Goal: Transaction & Acquisition: Book appointment/travel/reservation

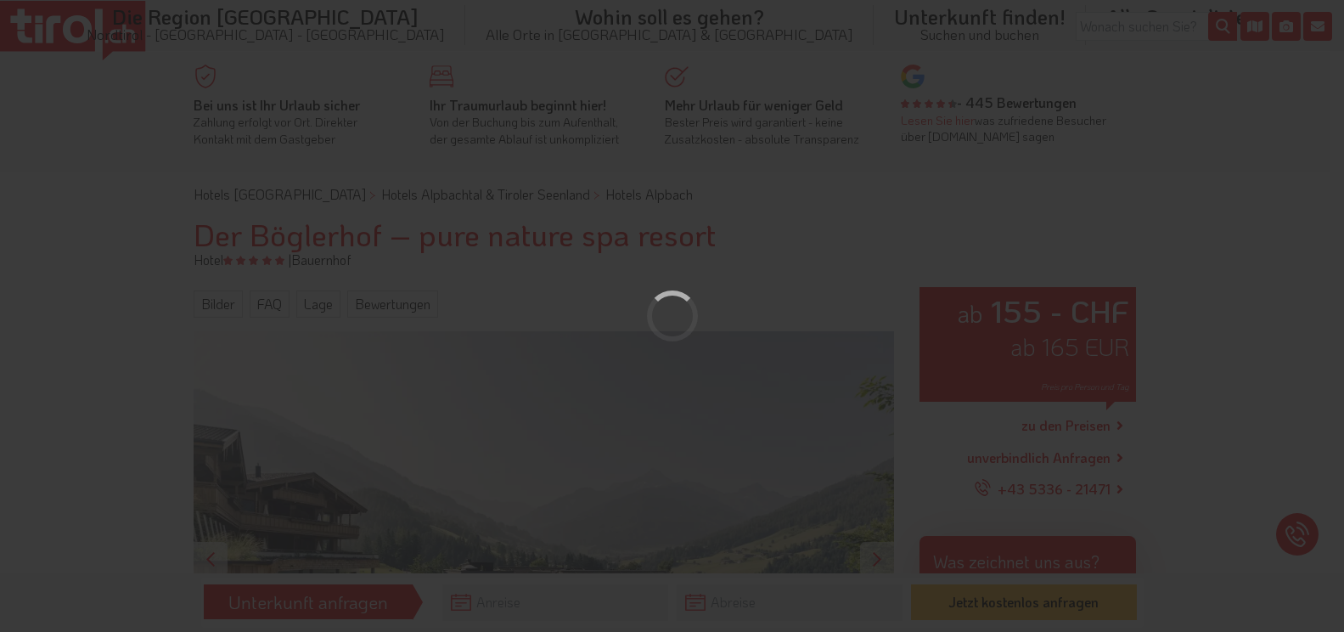
scroll to position [85, 0]
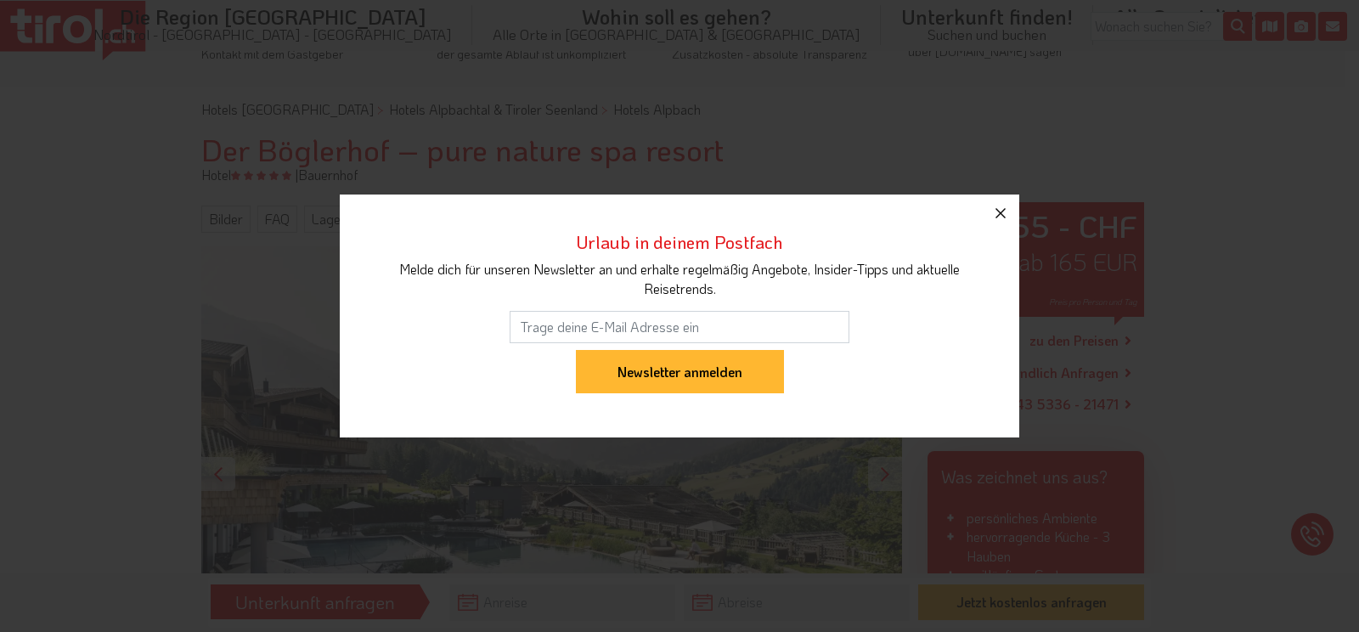
click at [999, 211] on icon "button" at bounding box center [1000, 213] width 10 height 10
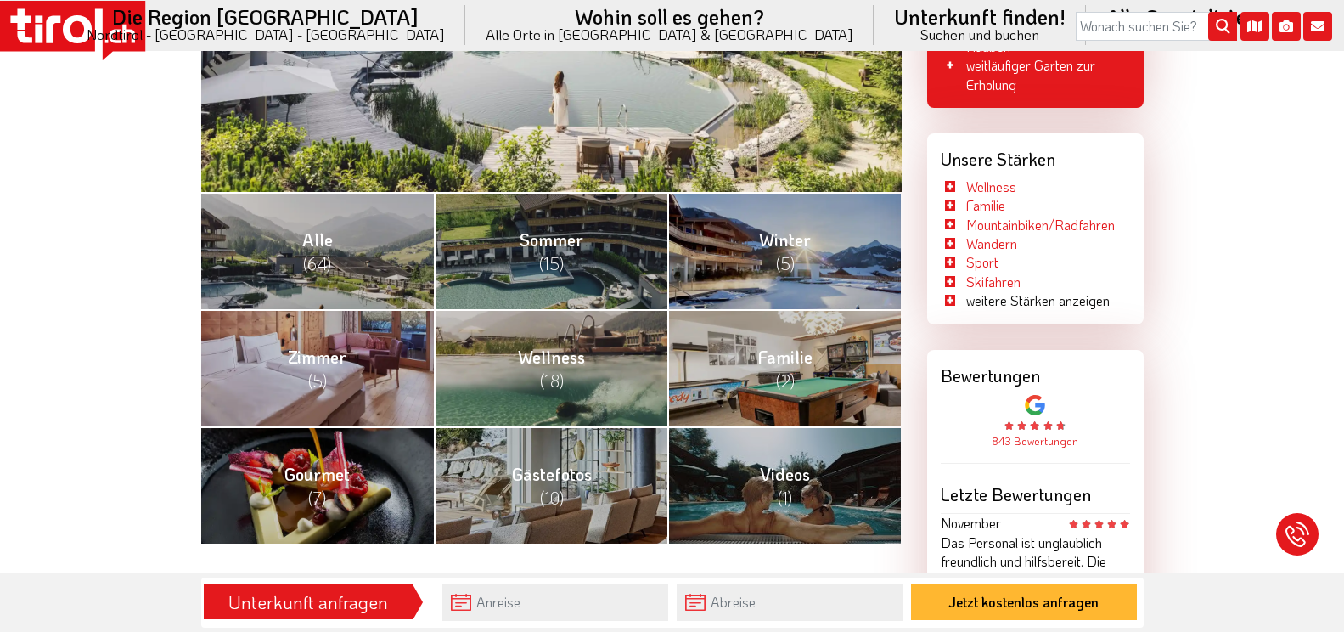
scroll to position [679, 0]
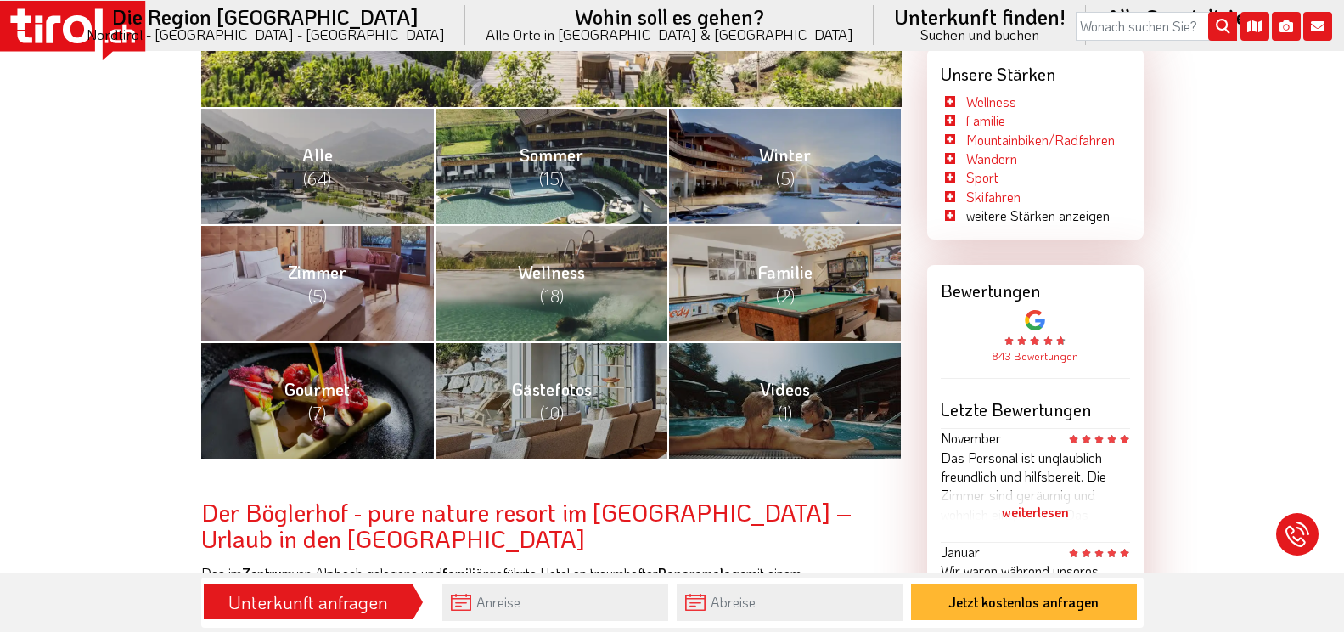
click at [569, 171] on link "[PERSON_NAME] (15)" at bounding box center [551, 165] width 234 height 117
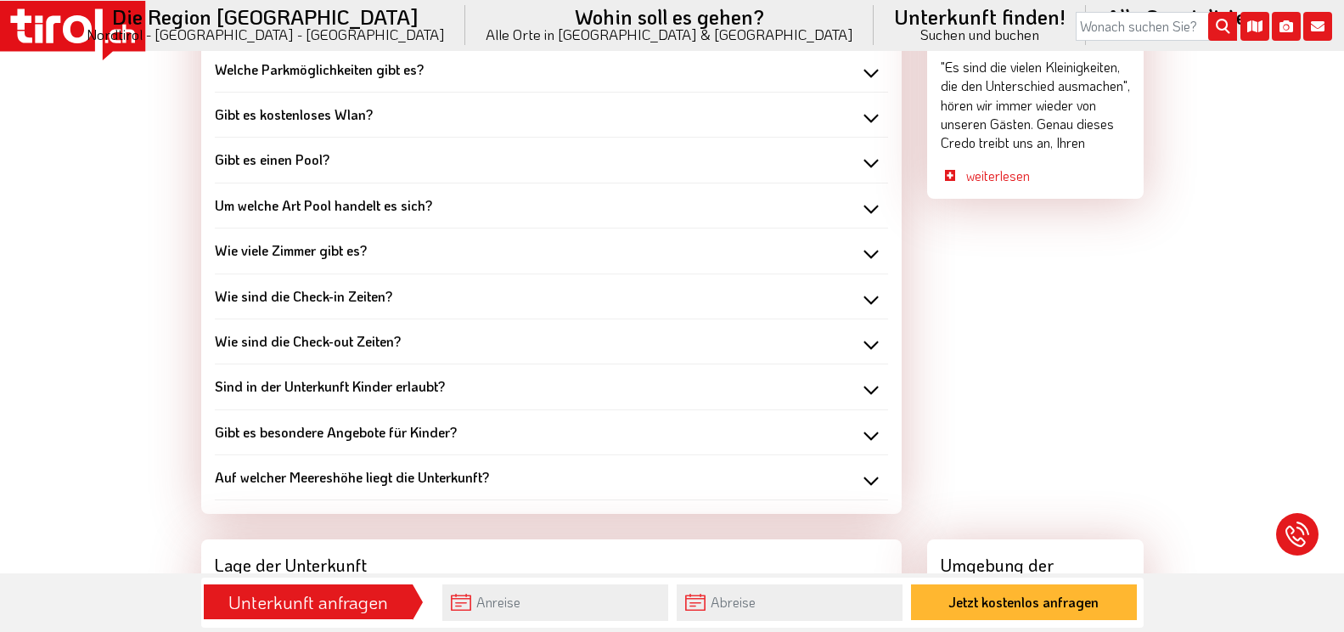
scroll to position [1868, 0]
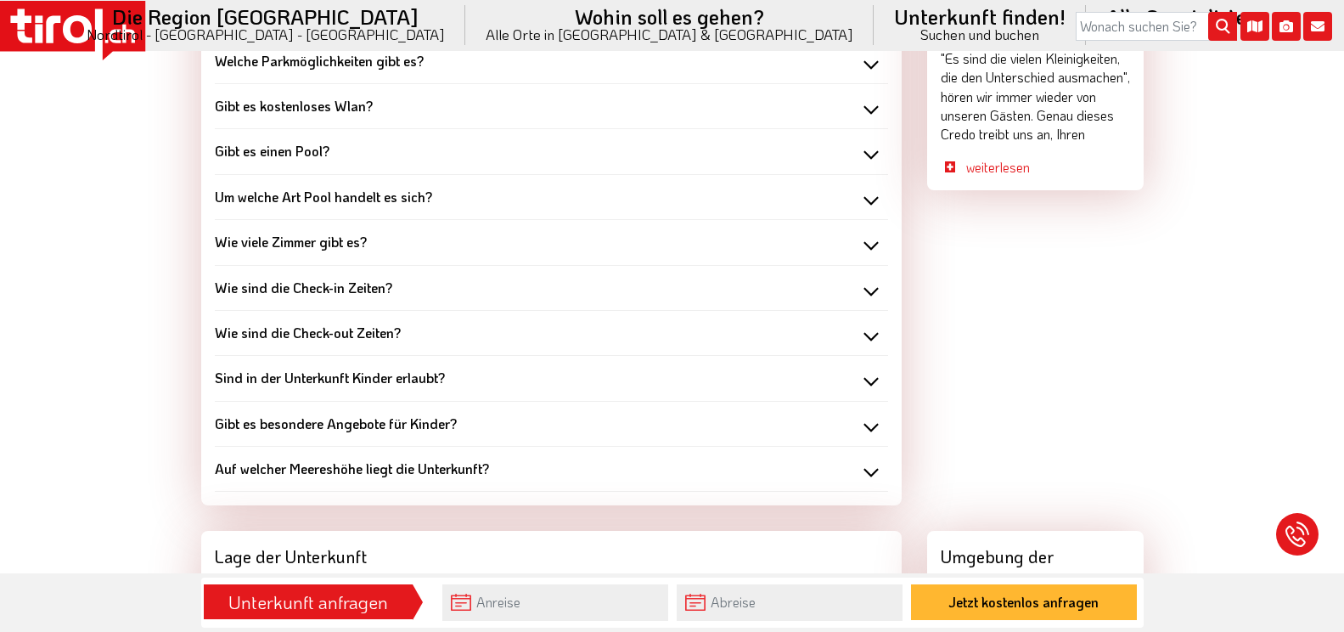
click at [867, 97] on div "Gibt es kostenloses Wlan?" at bounding box center [551, 106] width 673 height 19
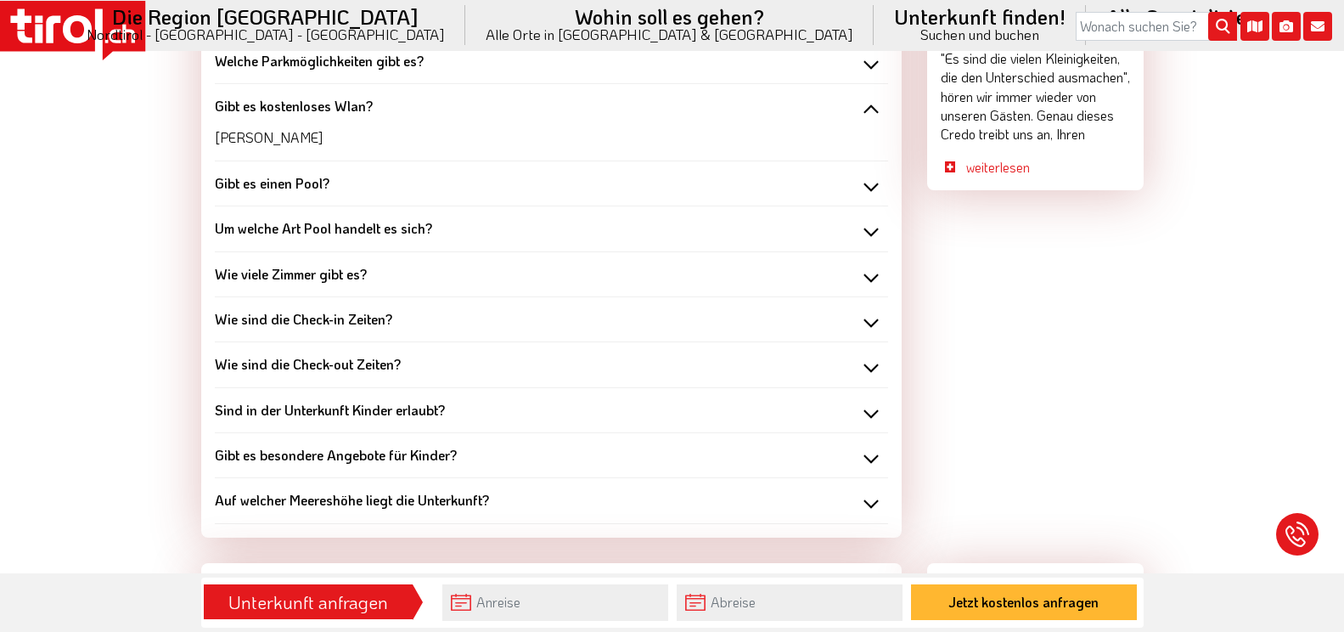
click at [868, 97] on div "Gibt es kostenloses Wlan?" at bounding box center [551, 106] width 673 height 19
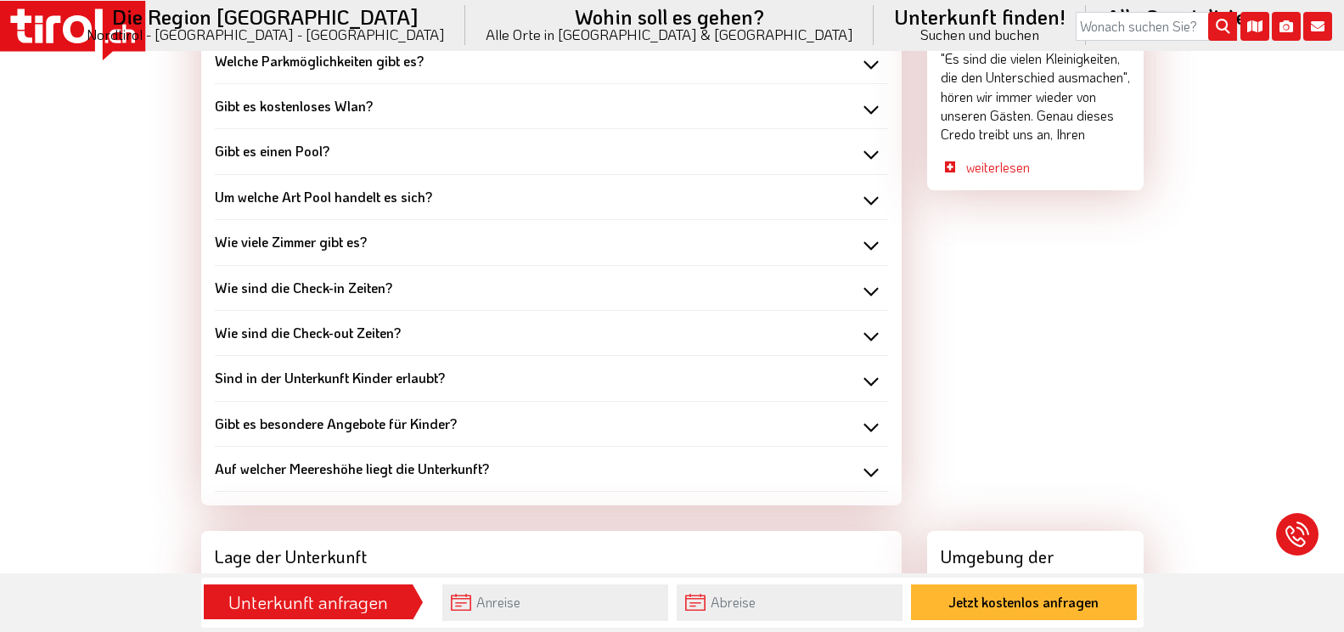
click at [869, 233] on div "Wie viele Zimmer gibt es?" at bounding box center [551, 242] width 673 height 19
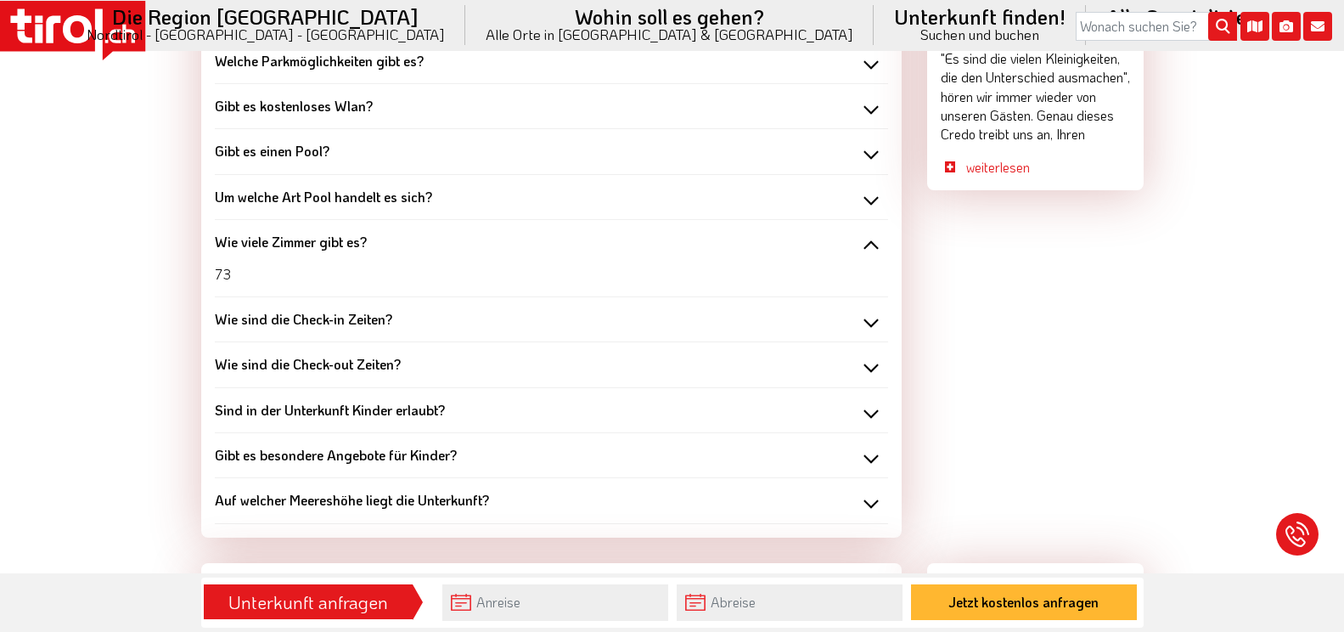
click at [869, 233] on div "Wie viele Zimmer gibt es?" at bounding box center [551, 242] width 673 height 19
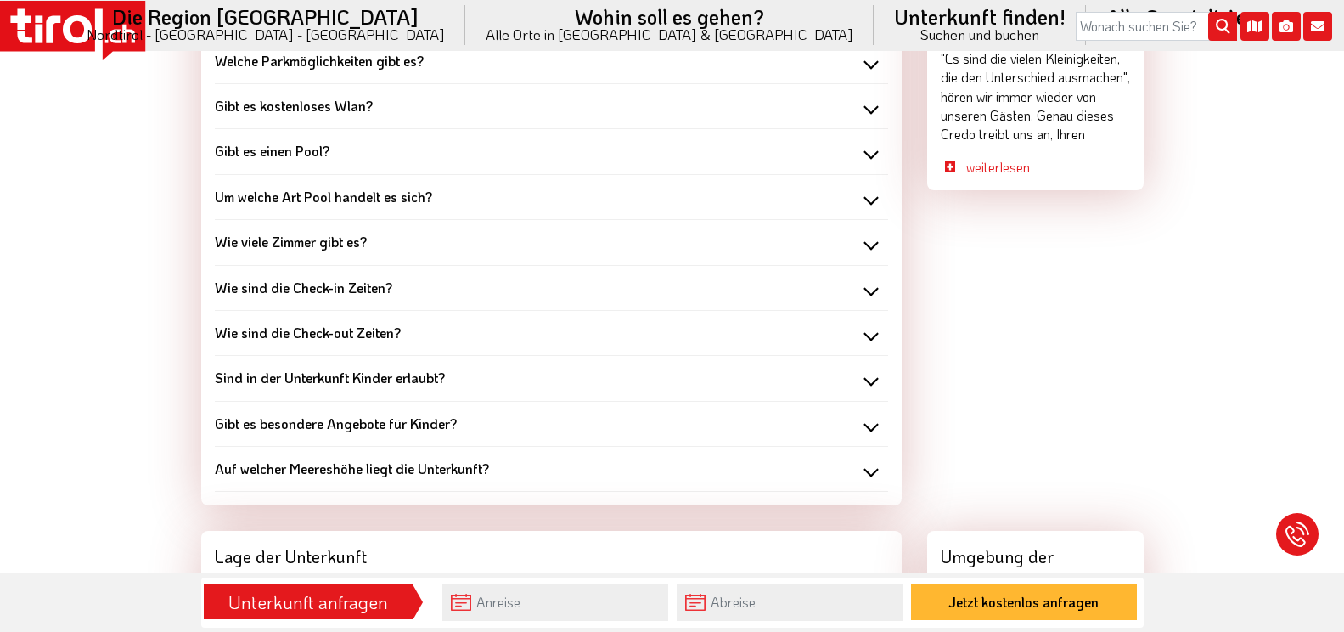
click at [871, 279] on div "Wie sind die Check-in Zeiten?" at bounding box center [551, 288] width 673 height 19
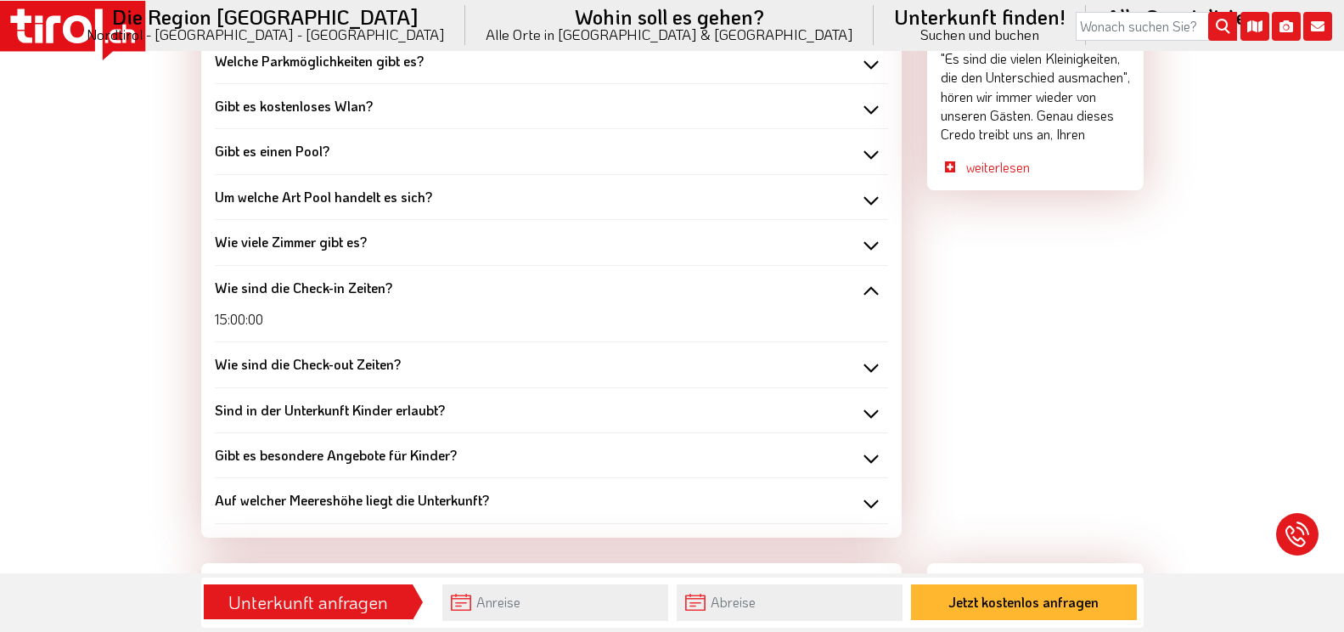
click at [871, 279] on div "Wie sind die Check-in Zeiten?" at bounding box center [551, 288] width 673 height 19
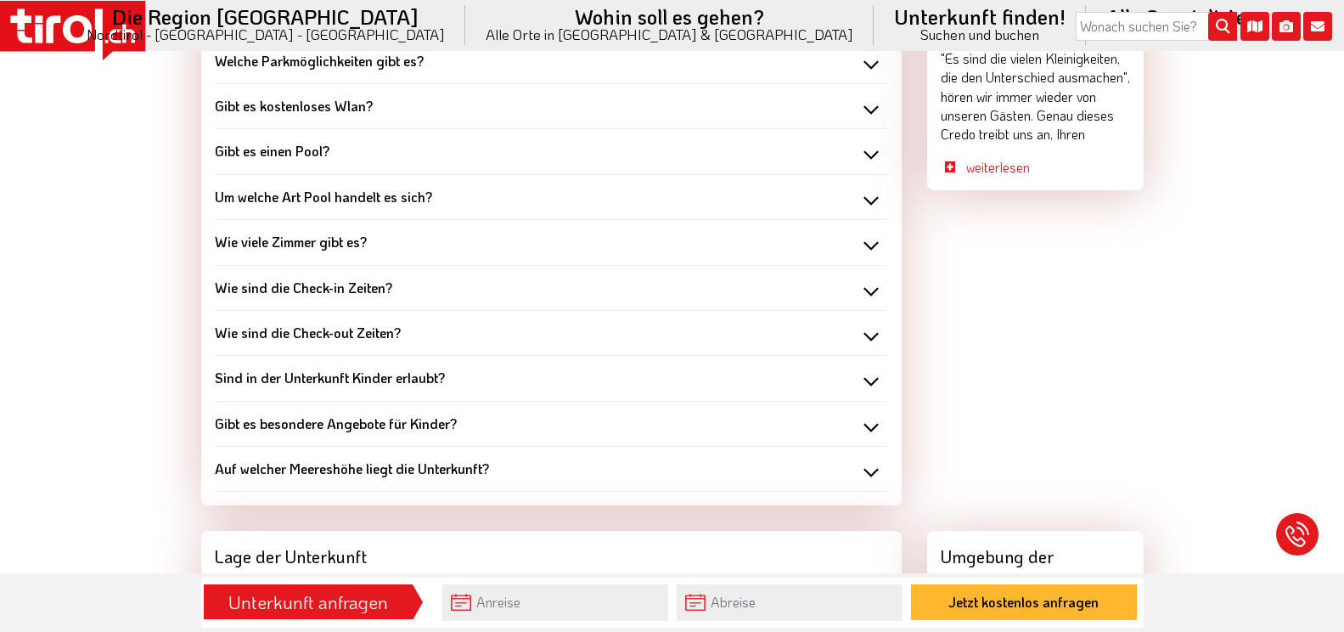
click at [874, 369] on div "Sind in der Unterkunft Kinder erlaubt?" at bounding box center [551, 378] width 673 height 19
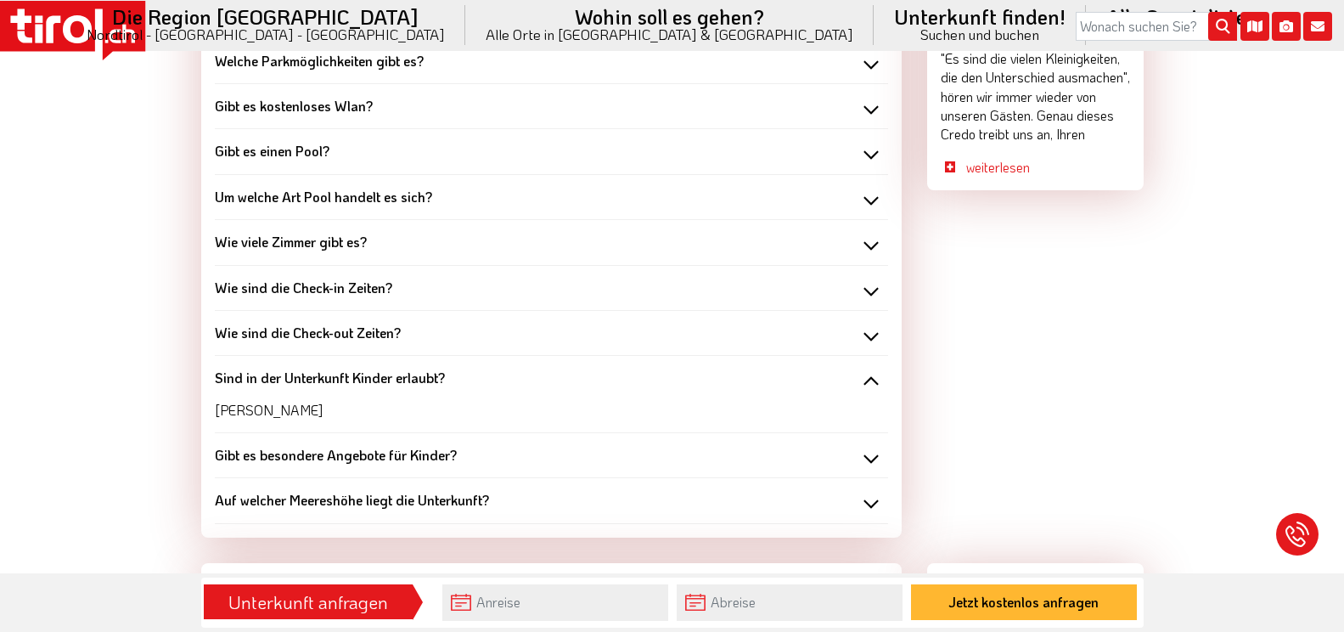
click at [869, 369] on div "Sind in der Unterkunft Kinder erlaubt?" at bounding box center [551, 378] width 673 height 19
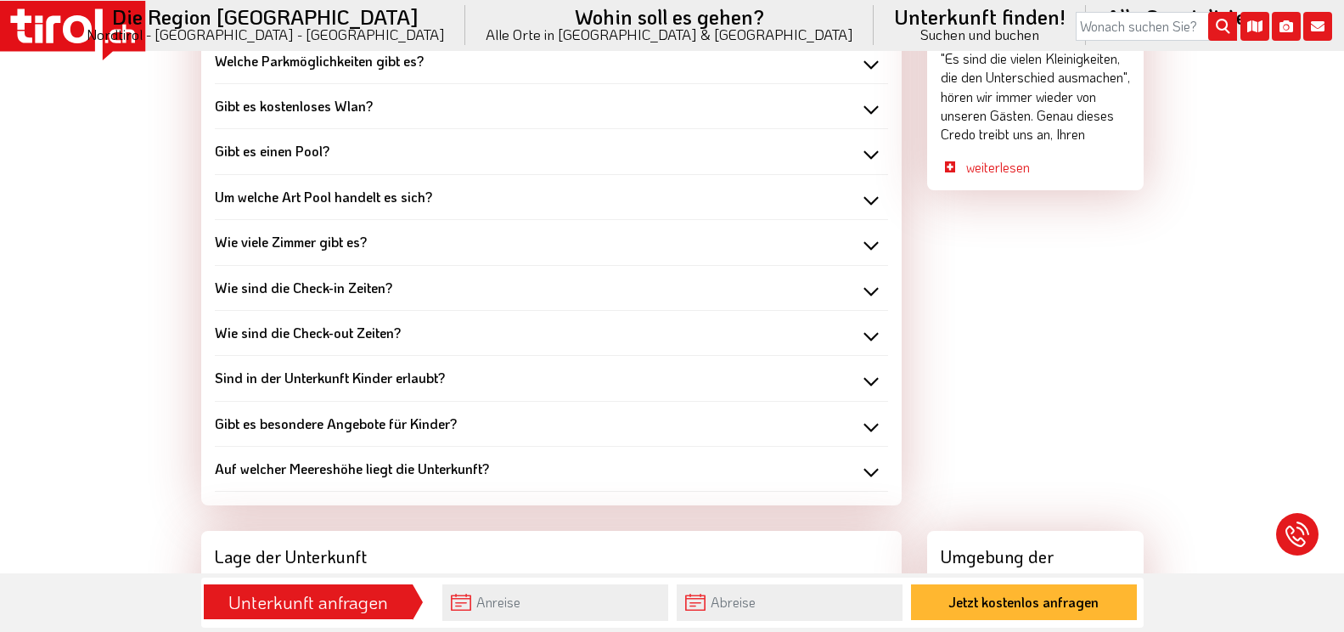
click at [868, 414] on div "Gibt es besondere Angebote für Kinder?" at bounding box center [551, 423] width 673 height 19
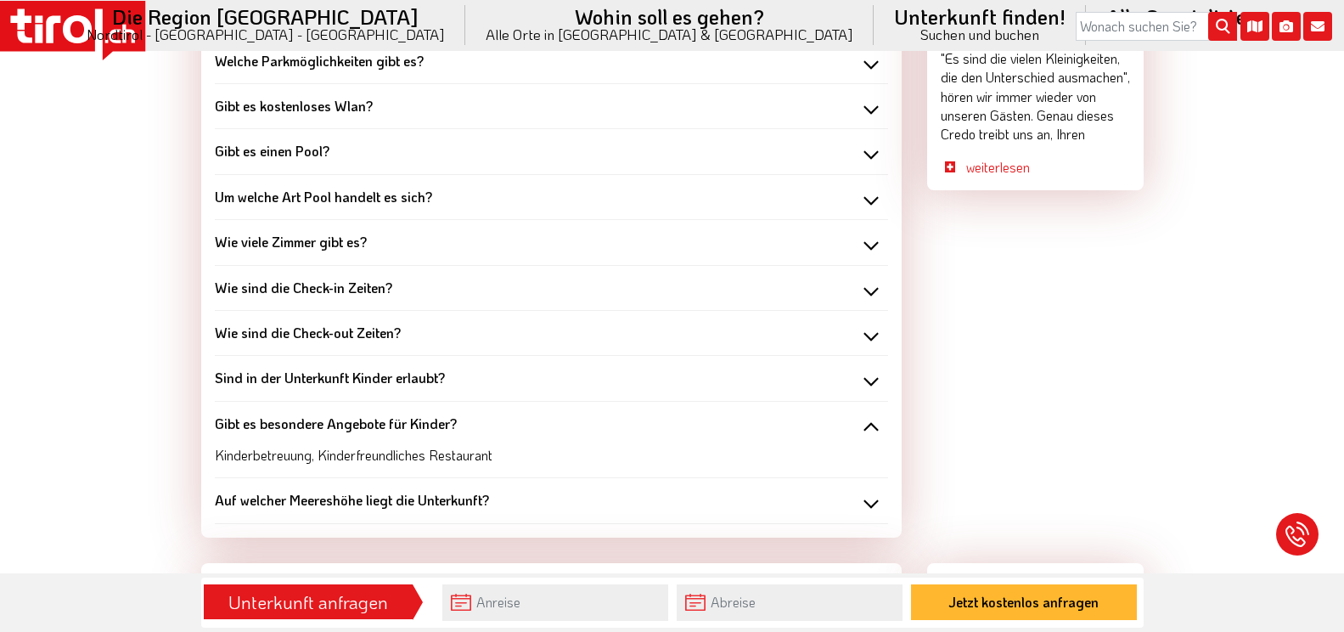
click at [869, 414] on div "Gibt es besondere Angebote für Kinder?" at bounding box center [551, 423] width 673 height 19
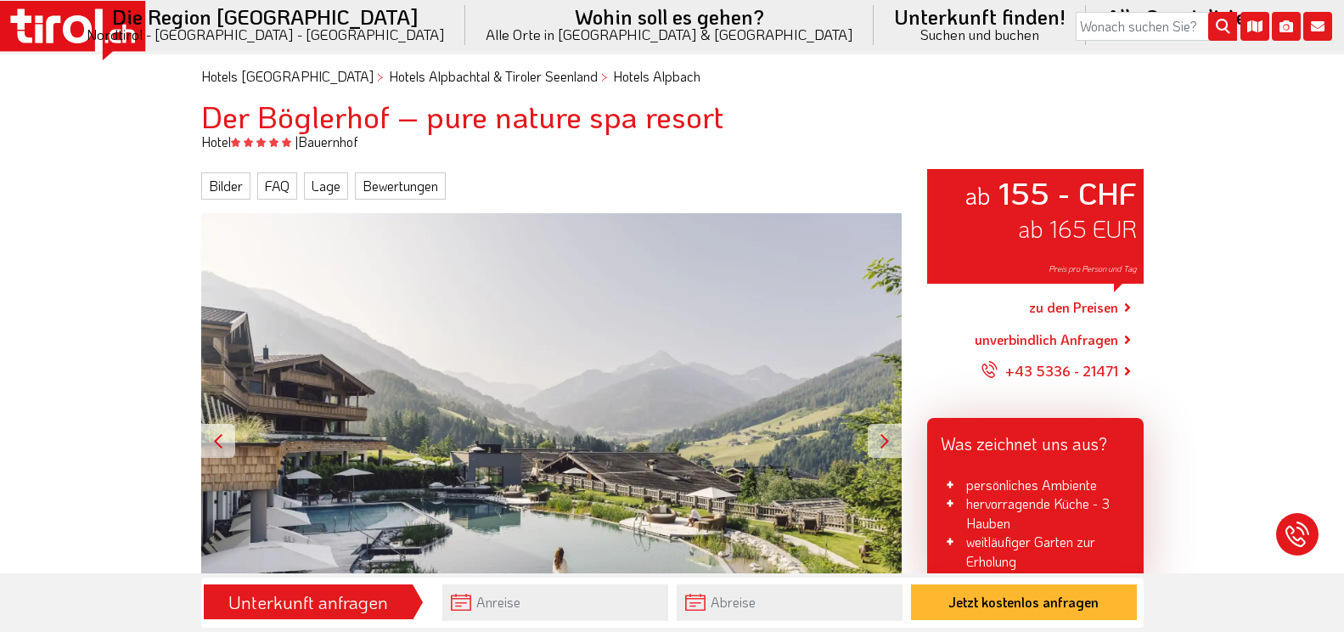
scroll to position [0, 0]
